Goal: Task Accomplishment & Management: Manage account settings

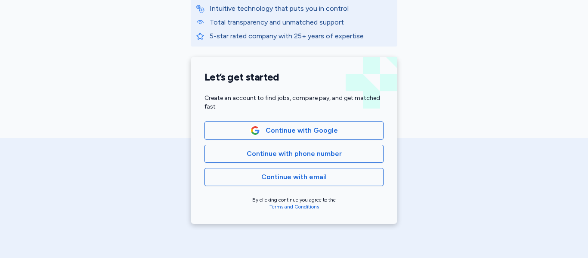
scroll to position [153, 0]
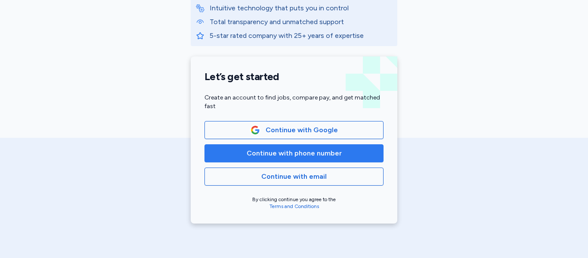
click at [321, 157] on span "Continue with phone number" at bounding box center [293, 153] width 95 height 10
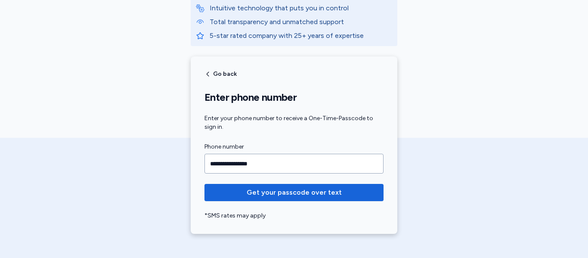
type input "**********"
click at [204, 184] on button "Get your passcode over text" at bounding box center [293, 192] width 179 height 17
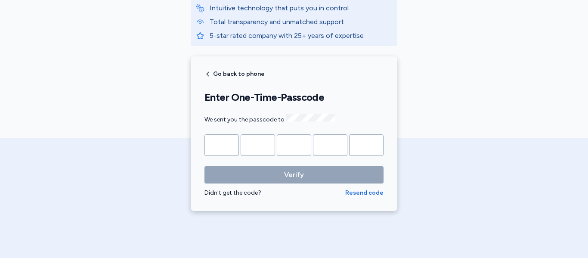
type input "*"
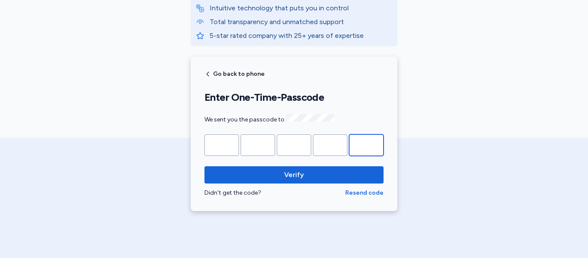
type input "*"
click at [204, 166] on button "Verify" at bounding box center [293, 174] width 179 height 17
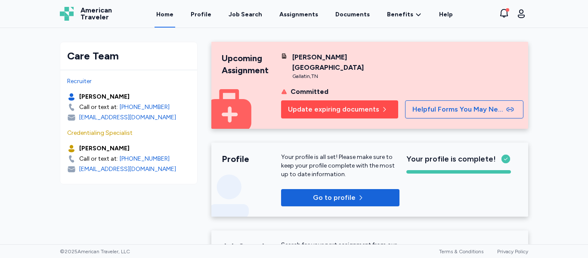
click at [333, 104] on span "Update expiring documents" at bounding box center [333, 109] width 91 height 10
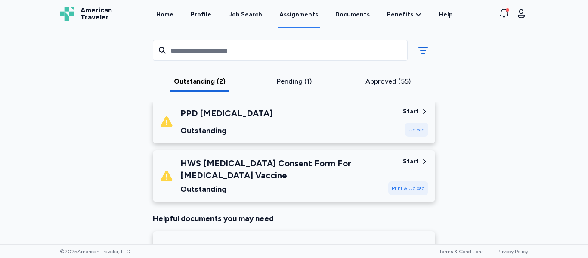
scroll to position [240, 0]
click at [325, 171] on div "HWS [MEDICAL_DATA] Consent Form For [MEDICAL_DATA] Vaccine" at bounding box center [280, 169] width 201 height 24
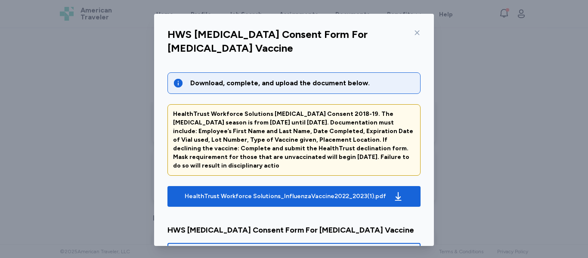
scroll to position [100, 0]
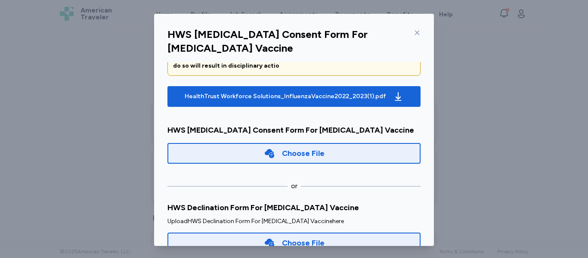
click at [326, 143] on div "Choose File" at bounding box center [293, 153] width 253 height 21
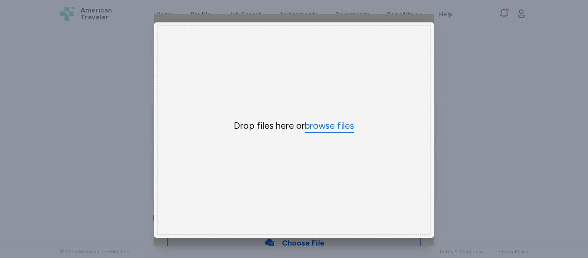
scroll to position [76, 0]
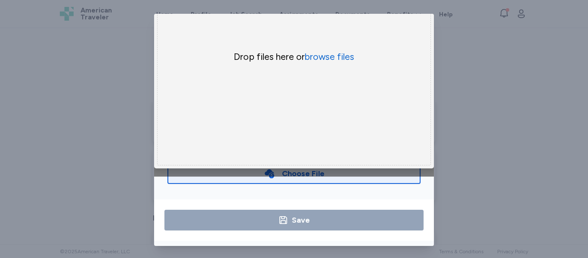
click at [334, 200] on div "Save" at bounding box center [294, 219] width 280 height 41
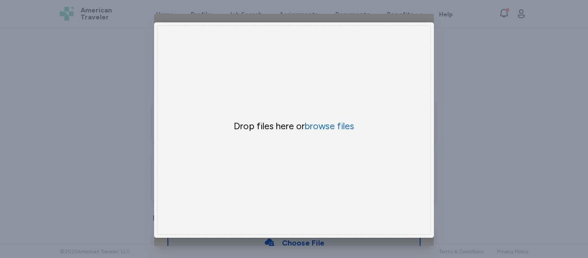
click at [382, 95] on div "Drop files here or browse files" at bounding box center [294, 129] width 274 height 209
click at [342, 129] on button "browse files" at bounding box center [329, 126] width 49 height 12
click at [455, 63] on div "HWS [MEDICAL_DATA] Consent Form For [MEDICAL_DATA] Vaccine Download, complete, …" at bounding box center [294, 129] width 588 height 259
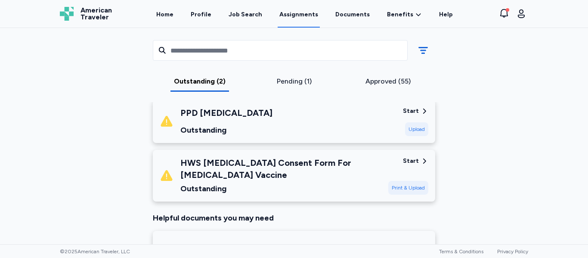
click at [377, 182] on div "HWS [MEDICAL_DATA] Consent Form For [MEDICAL_DATA] Vaccine Outstanding" at bounding box center [280, 176] width 201 height 38
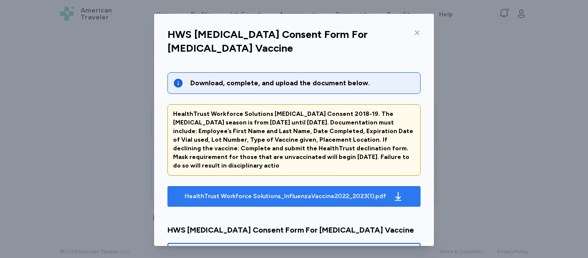
click at [335, 196] on div "HealthTrust Workforce Solutions_InfluenzaVaccine2022_2023(1).pdf" at bounding box center [285, 196] width 201 height 9
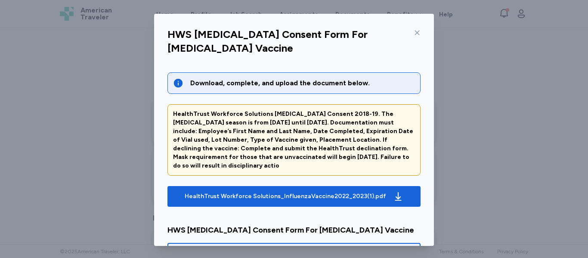
click at [410, 32] on div at bounding box center [415, 33] width 10 height 14
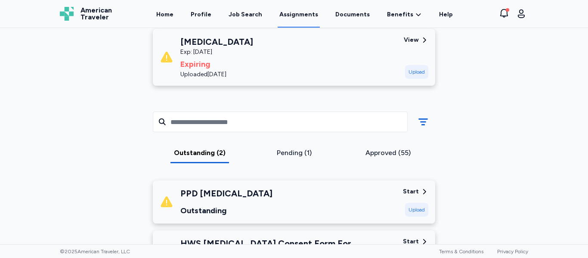
scroll to position [160, 0]
